Goal: Task Accomplishment & Management: Manage account settings

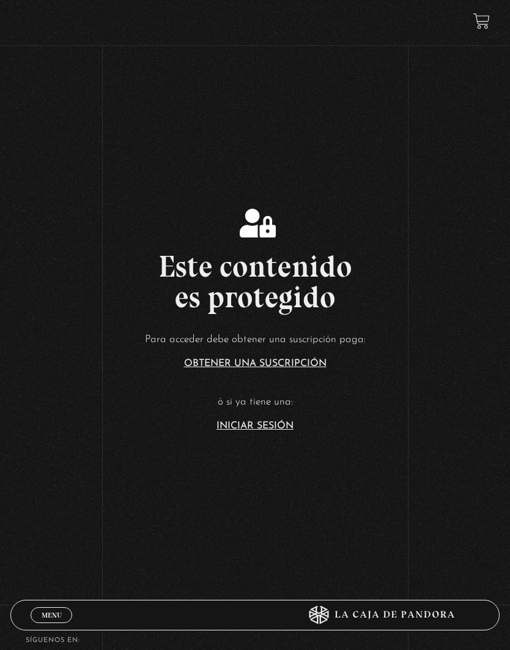
scroll to position [146, 0]
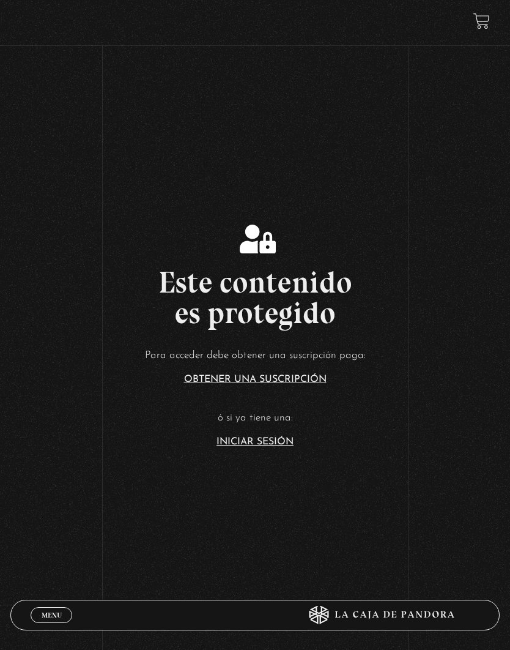
click at [277, 447] on link "Iniciar Sesión" at bounding box center [255, 442] width 77 height 10
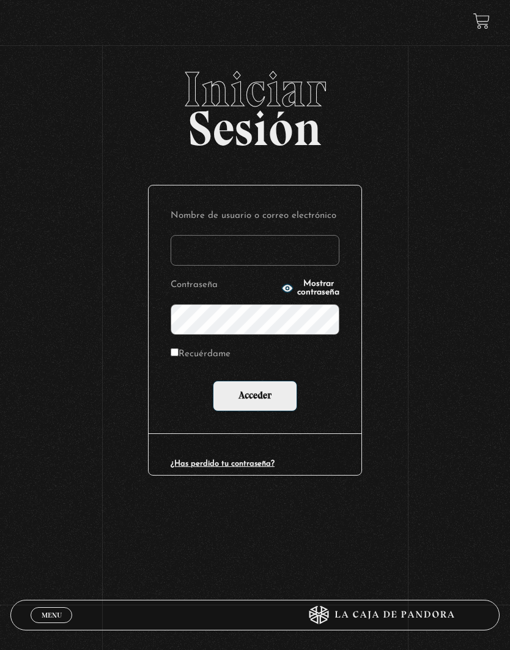
type input "[EMAIL_ADDRESS][DOMAIN_NAME]"
click at [177, 356] on input "Recuérdame" at bounding box center [175, 352] width 8 height 8
checkbox input "true"
click at [225, 392] on input "Acceder" at bounding box center [255, 396] width 84 height 31
